Goal: Information Seeking & Learning: Learn about a topic

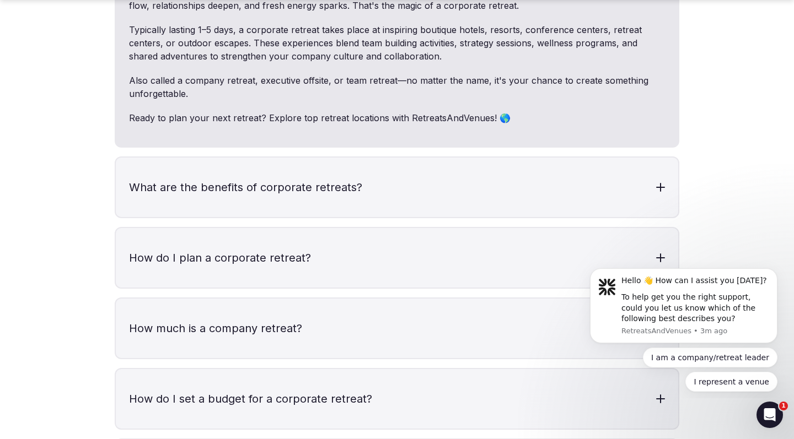
scroll to position [3351, 0]
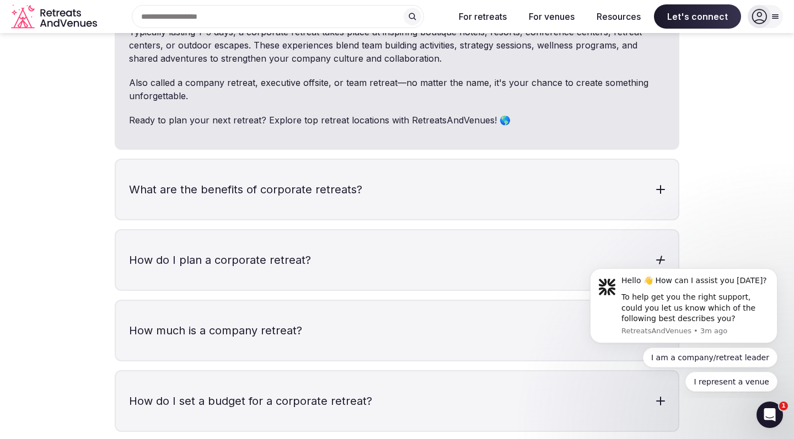
click at [275, 230] on h3 "How do I plan a corporate retreat?" at bounding box center [397, 260] width 562 height 60
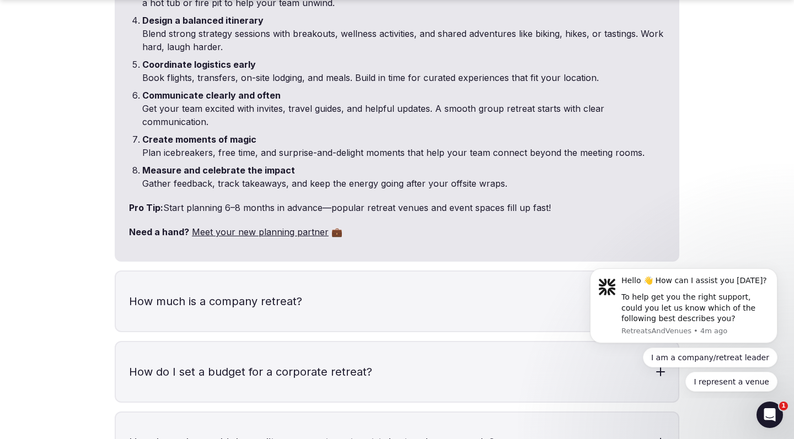
scroll to position [3774, 0]
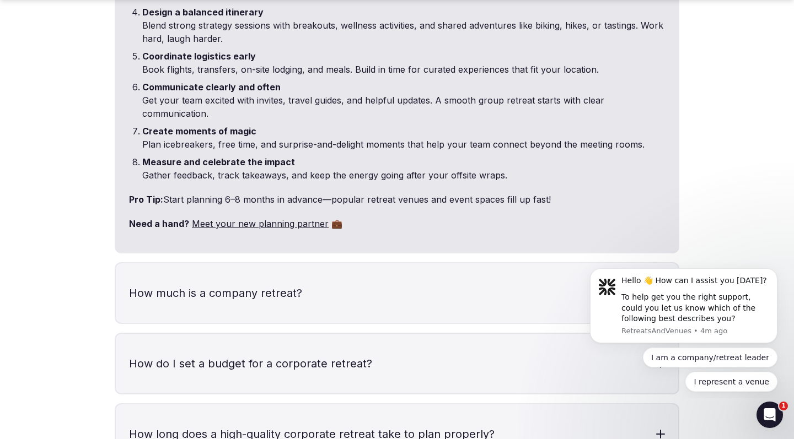
click at [265, 263] on h3 "How much is a company retreat?" at bounding box center [397, 293] width 562 height 60
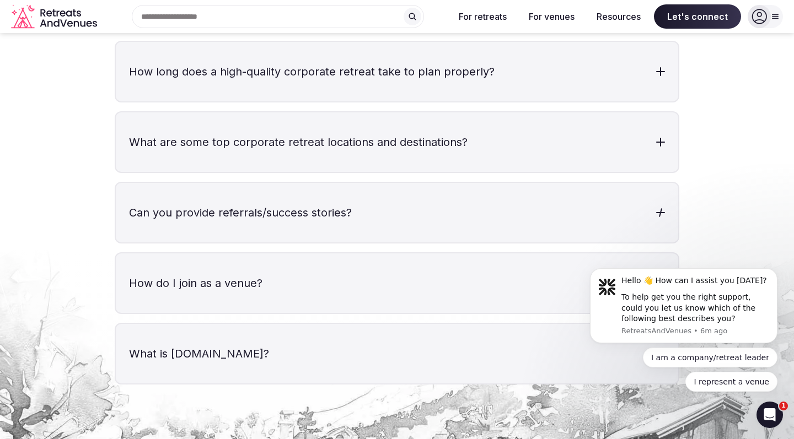
scroll to position [4287, 0]
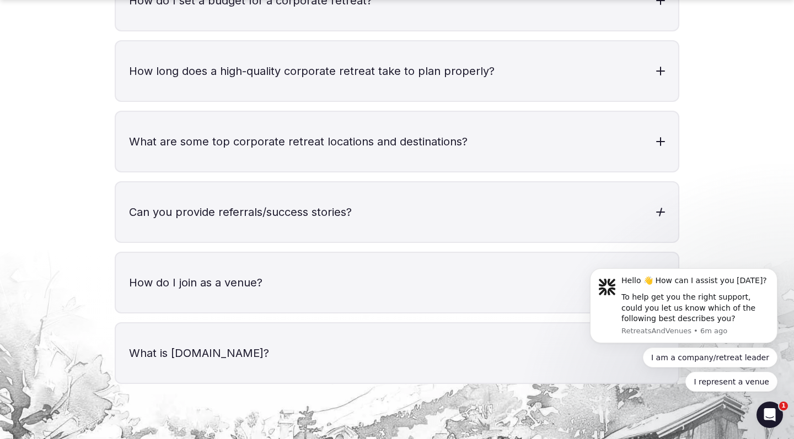
click at [309, 182] on h3 "Can you provide referrals/success stories?" at bounding box center [397, 212] width 562 height 60
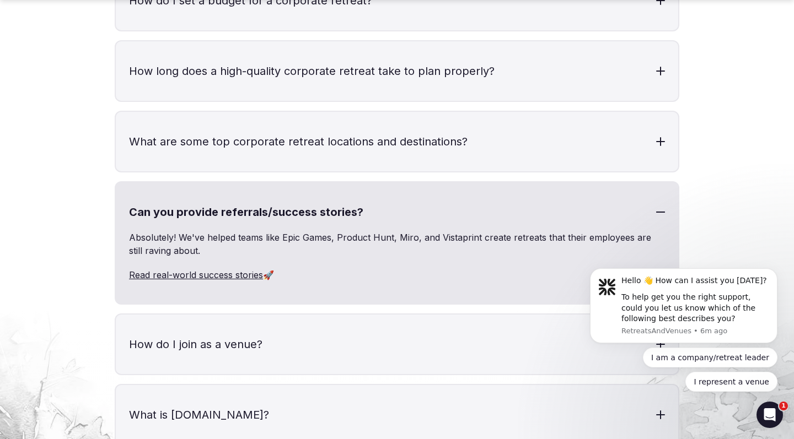
click at [250, 269] on link "Read real-world success stories" at bounding box center [196, 274] width 134 height 11
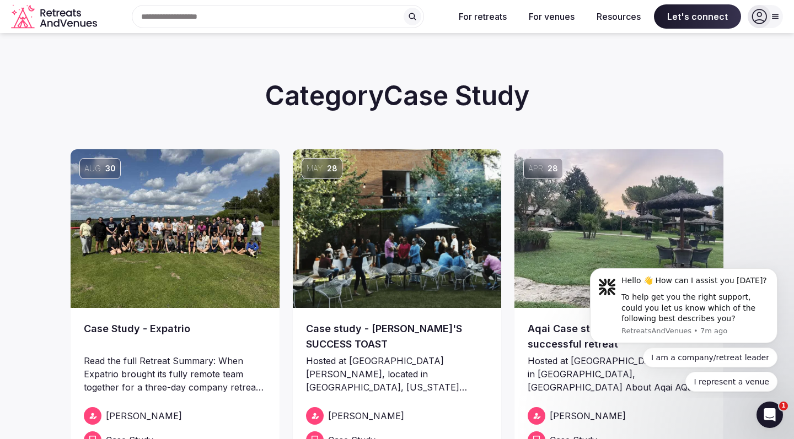
click at [373, 186] on img at bounding box center [397, 228] width 209 height 159
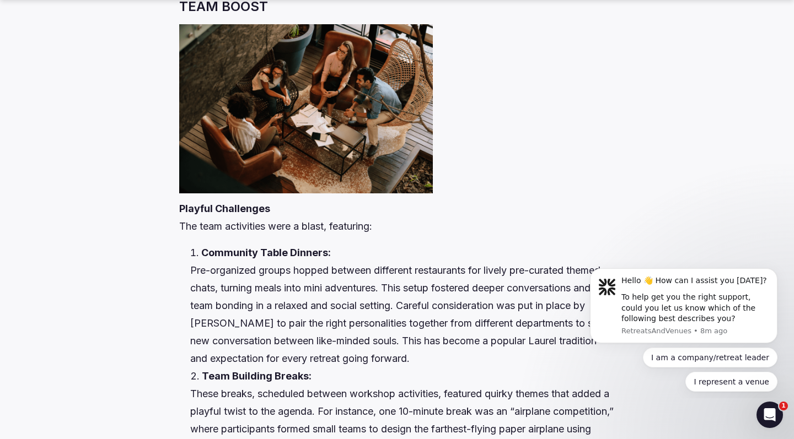
scroll to position [1770, 0]
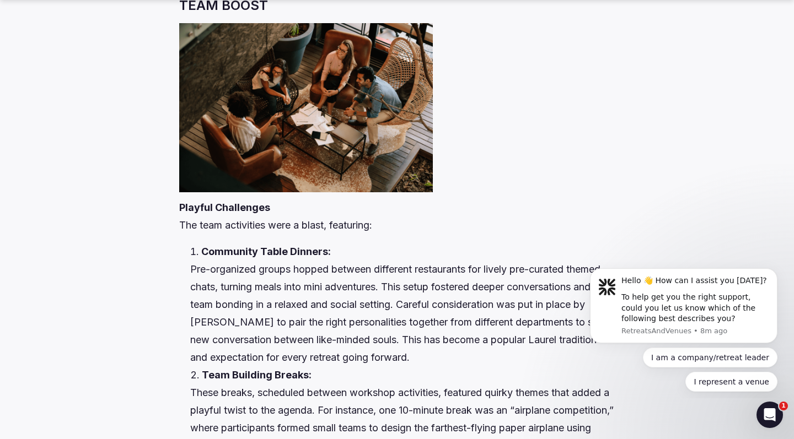
click at [338, 366] on li "Team Building Breaks: These breaks, scheduled between workshop activities, feat…" at bounding box center [402, 419] width 424 height 106
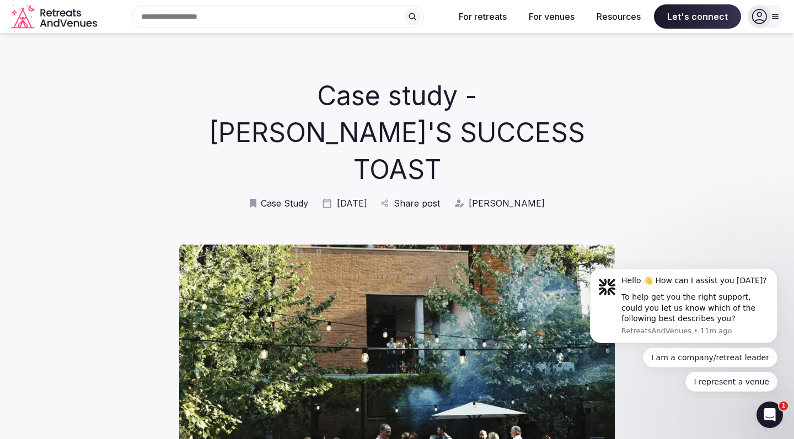
scroll to position [0, 0]
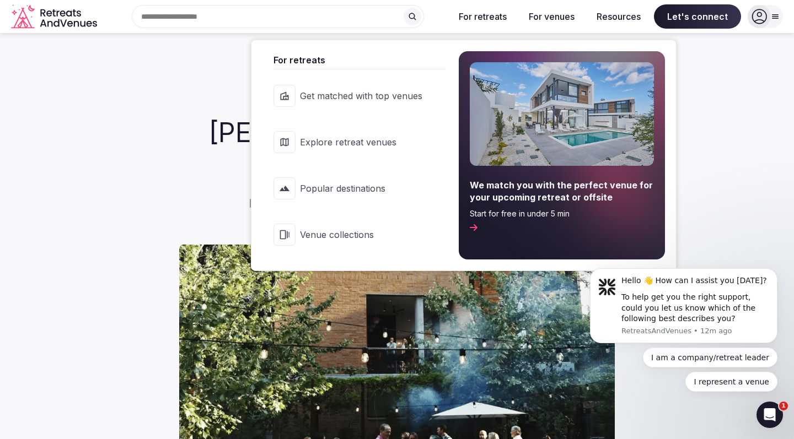
click at [539, 158] on img at bounding box center [562, 114] width 184 height 104
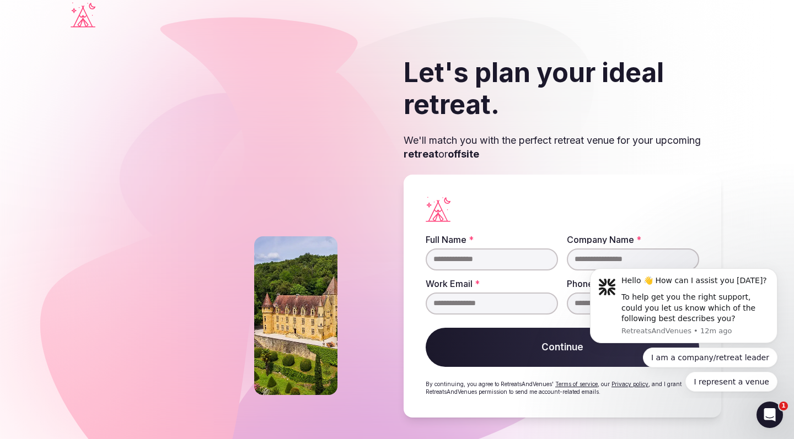
scroll to position [4, 0]
